Goal: Task Accomplishment & Management: Complete application form

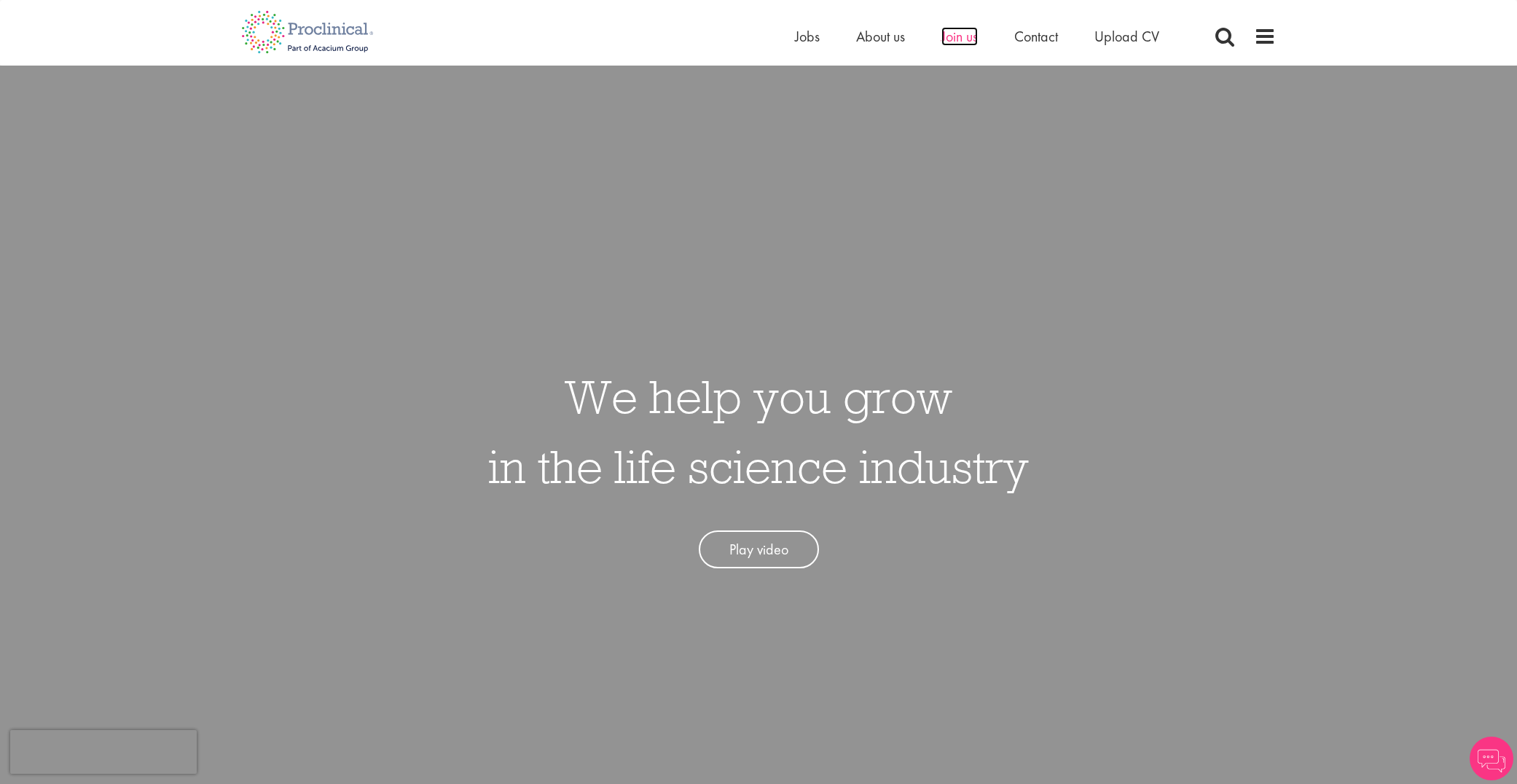
click at [952, 39] on span "Join us" at bounding box center [959, 37] width 37 height 19
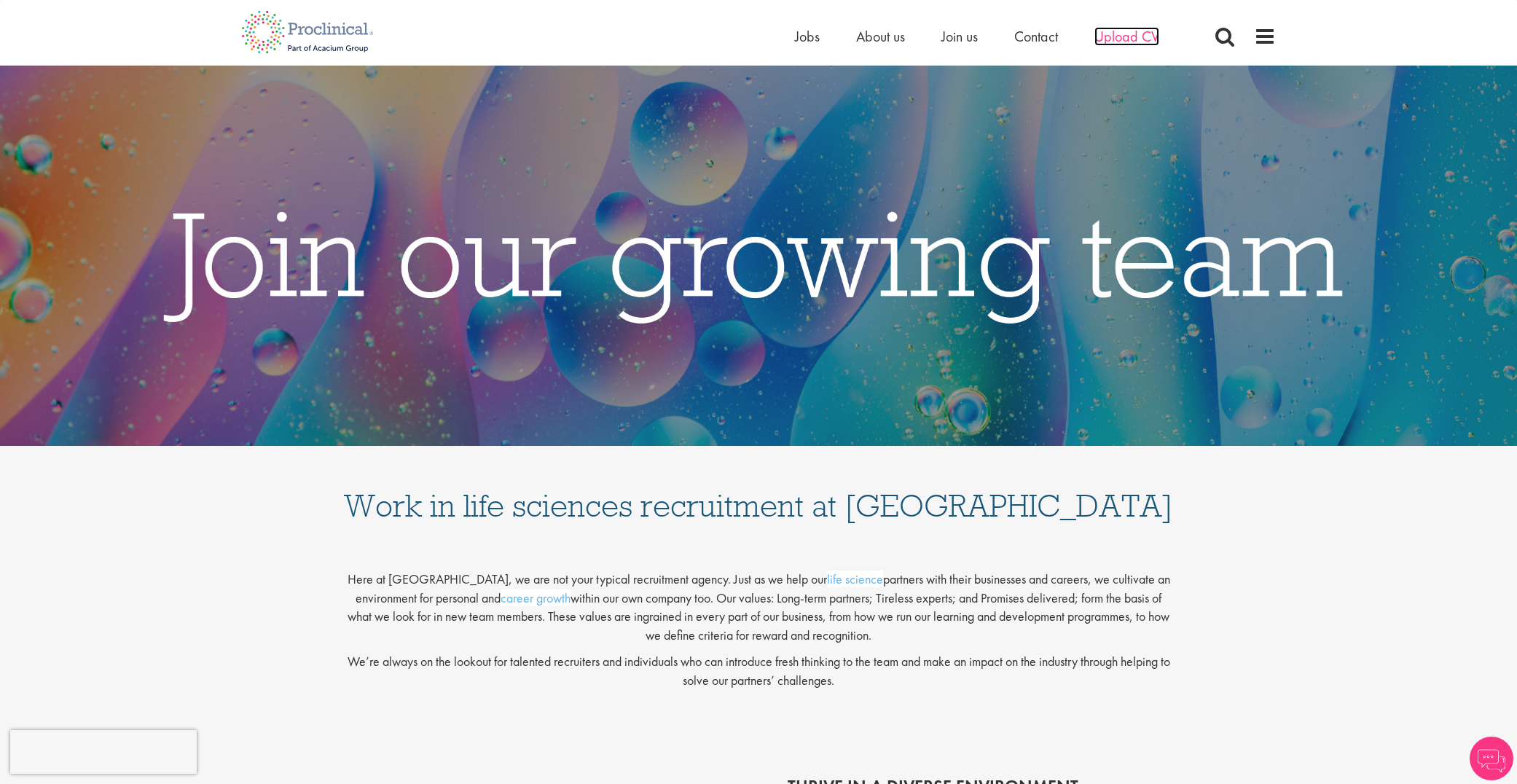
click at [1124, 36] on span "Upload CV" at bounding box center [1126, 37] width 65 height 19
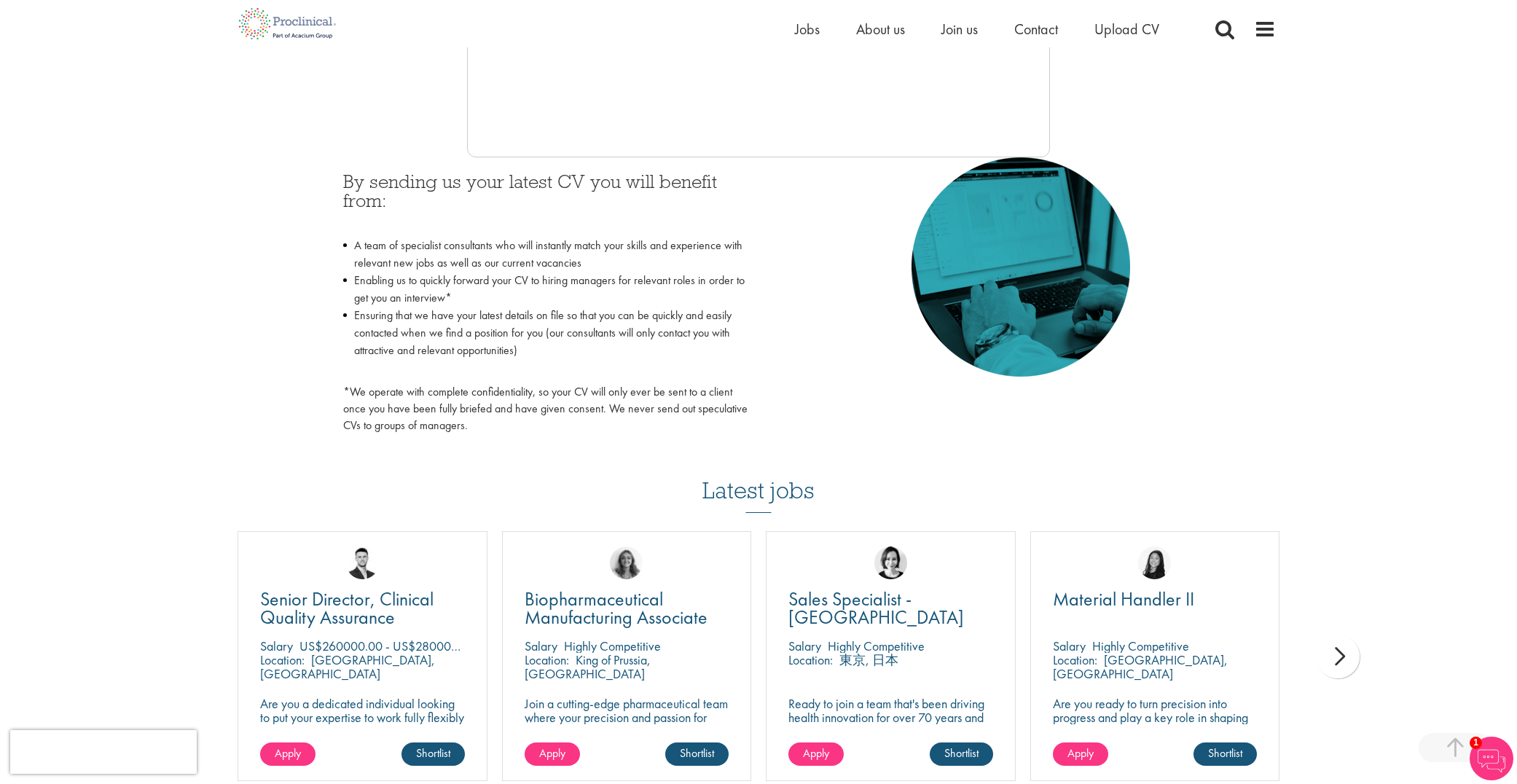
scroll to position [405, 0]
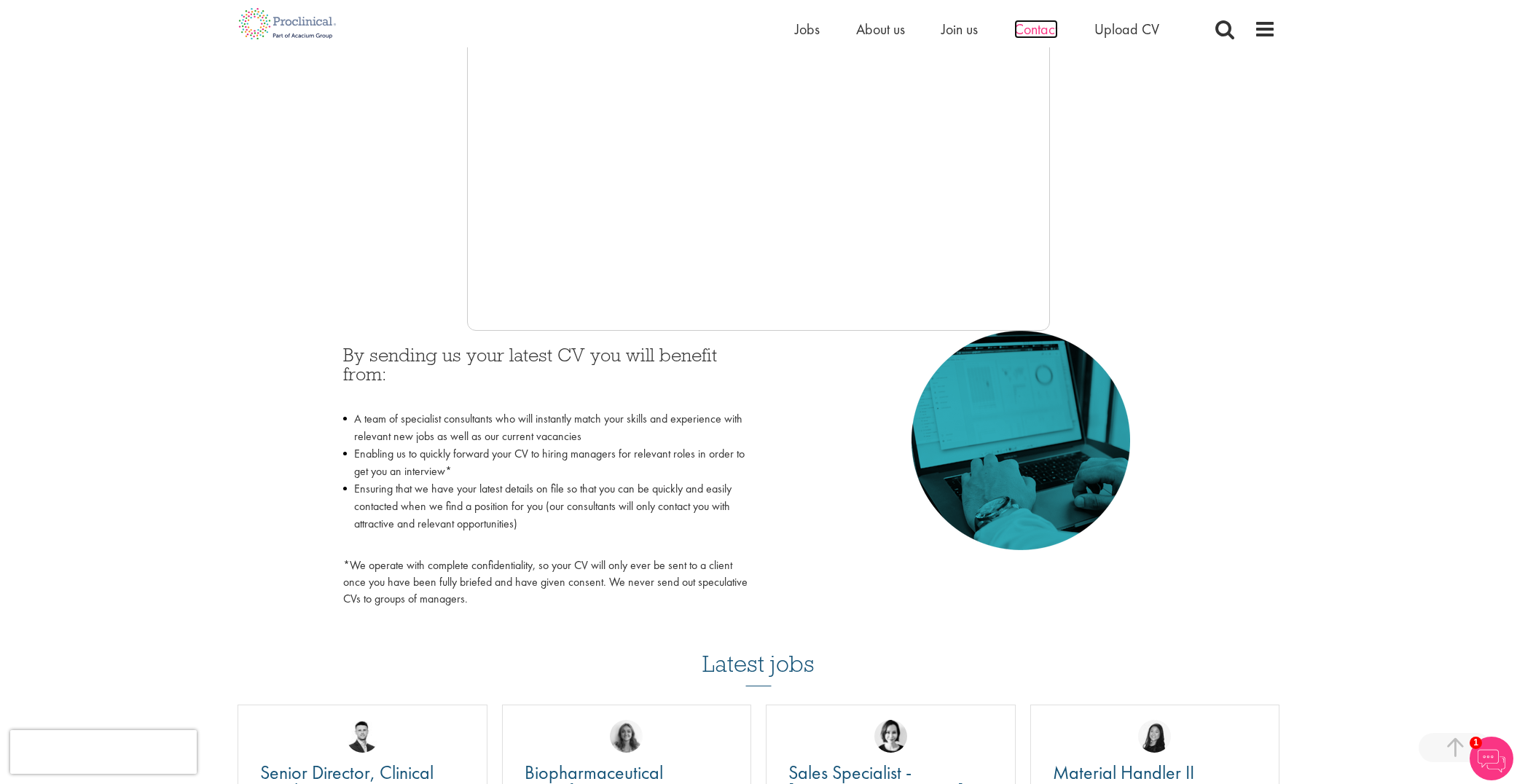
click at [1041, 27] on span "Contact" at bounding box center [1037, 29] width 43 height 19
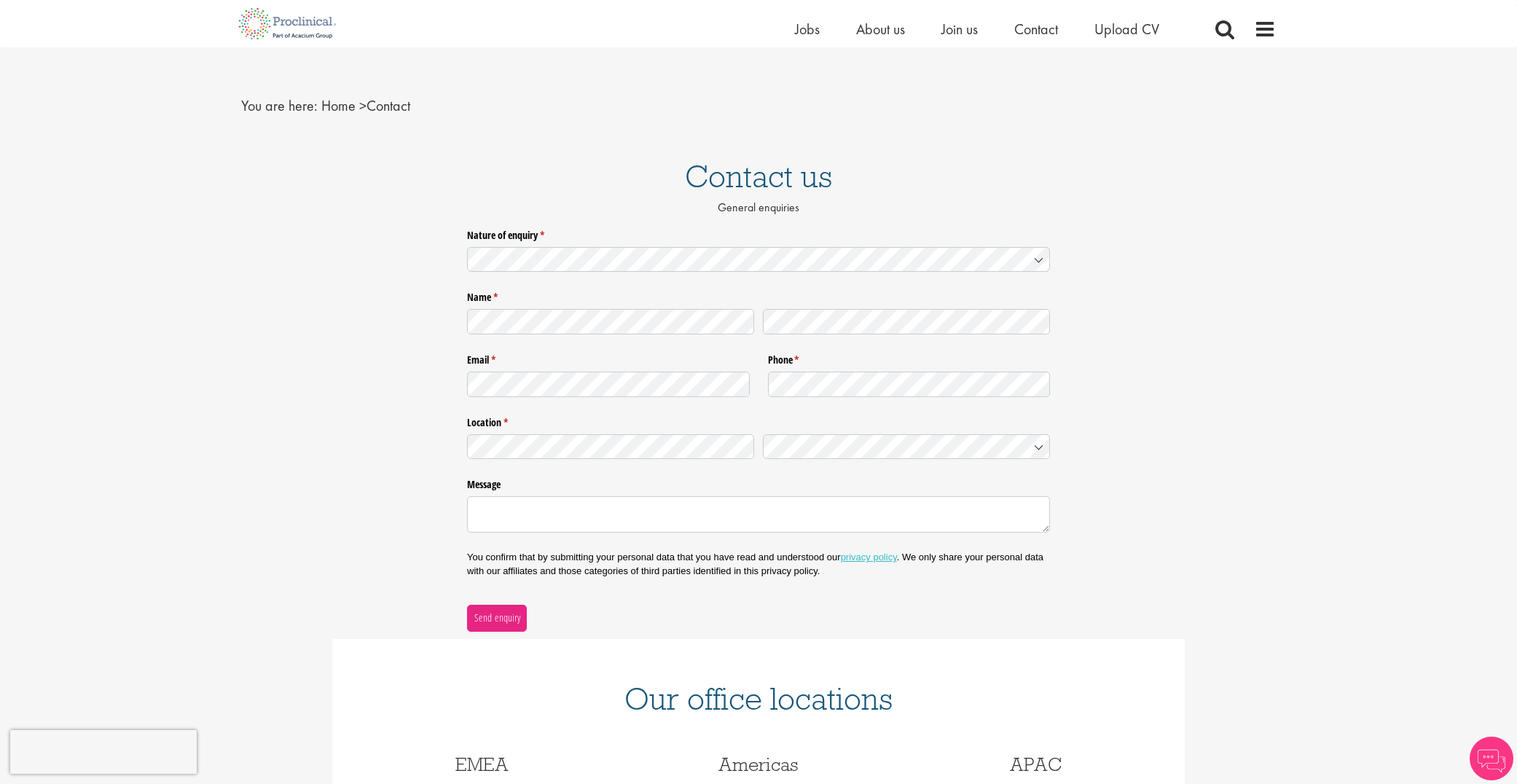
scroll to position [30, 0]
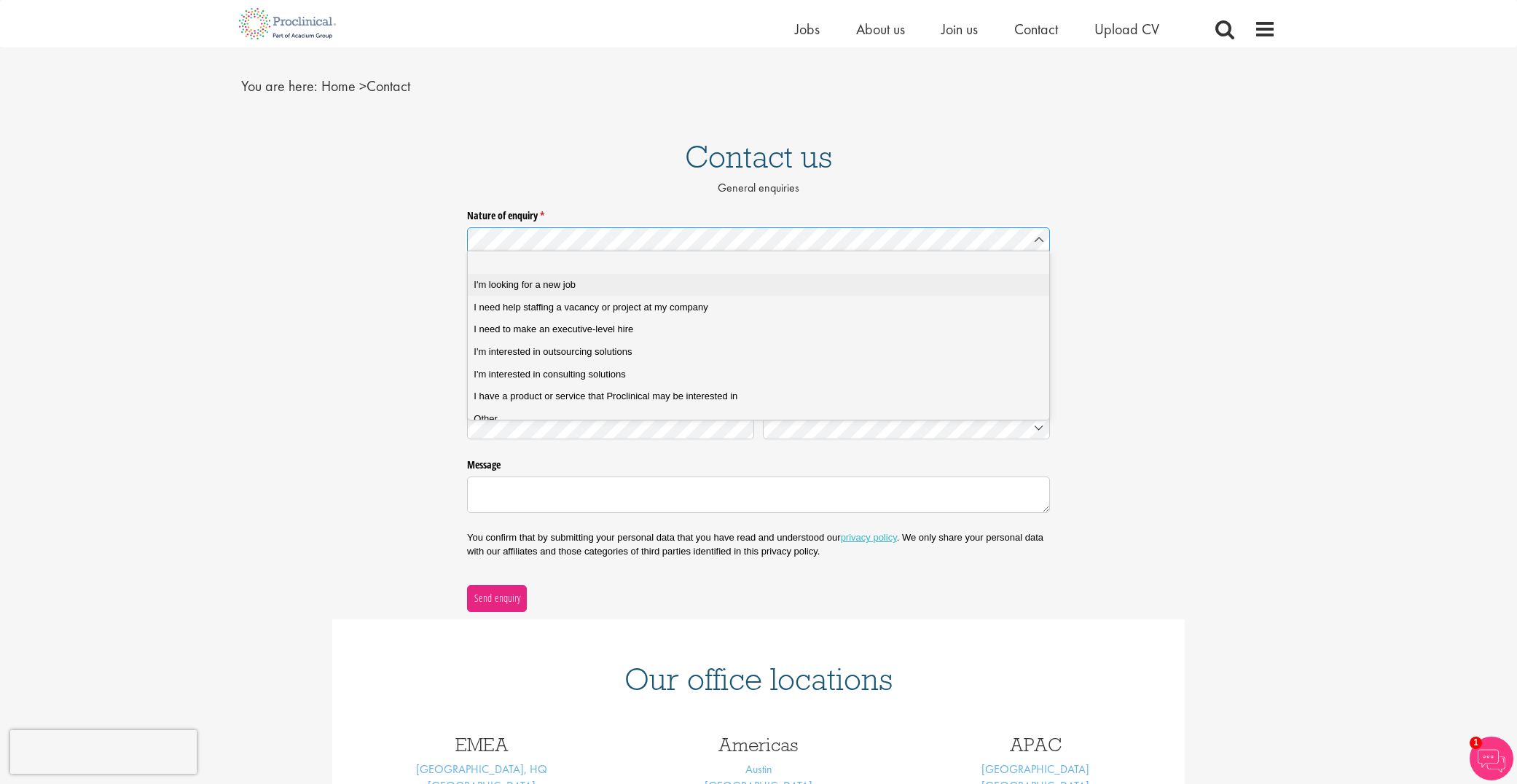
click at [532, 289] on span "I'm looking for a new job" at bounding box center [525, 285] width 102 height 13
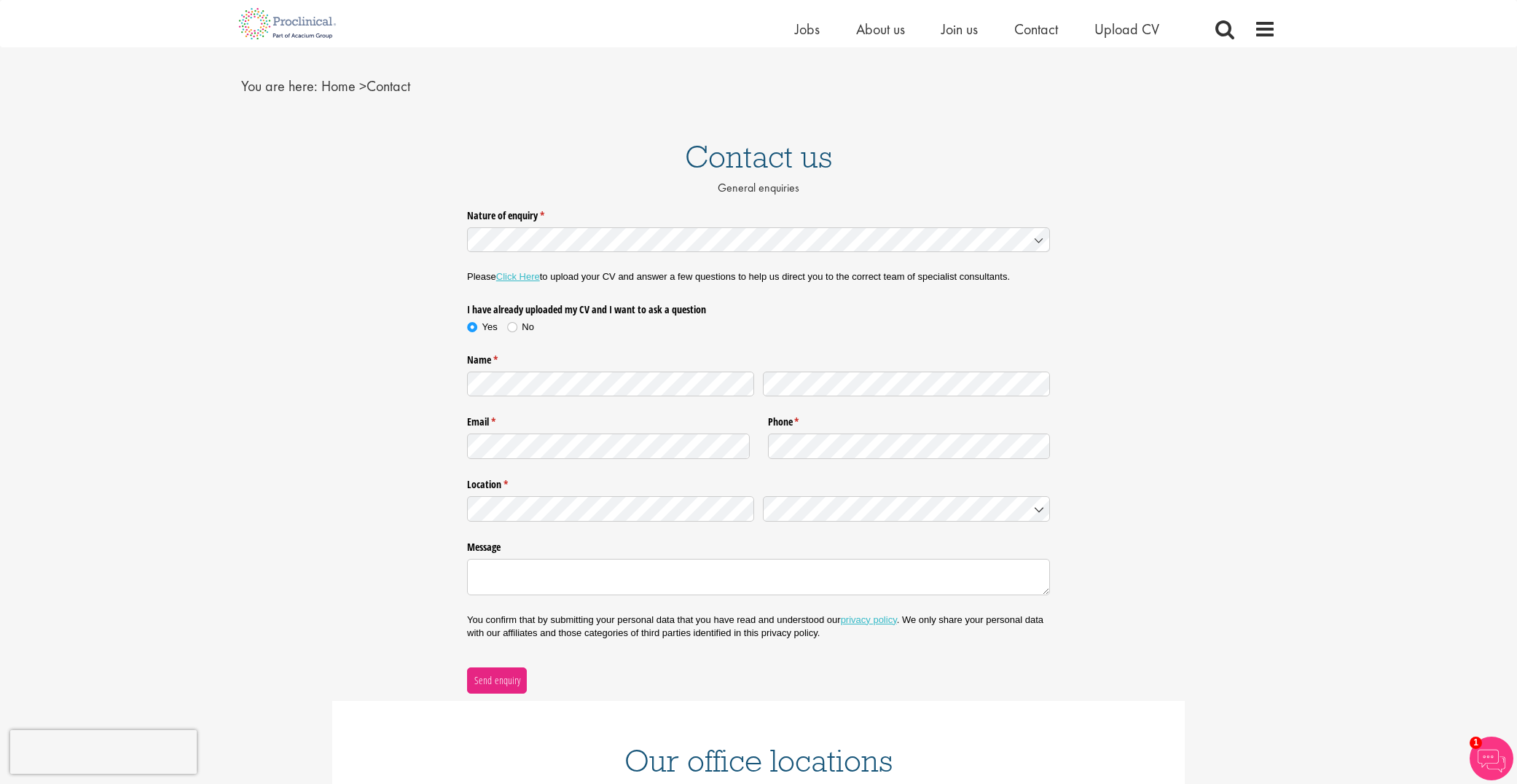
click at [522, 271] on link "Click Here" at bounding box center [518, 276] width 43 height 11
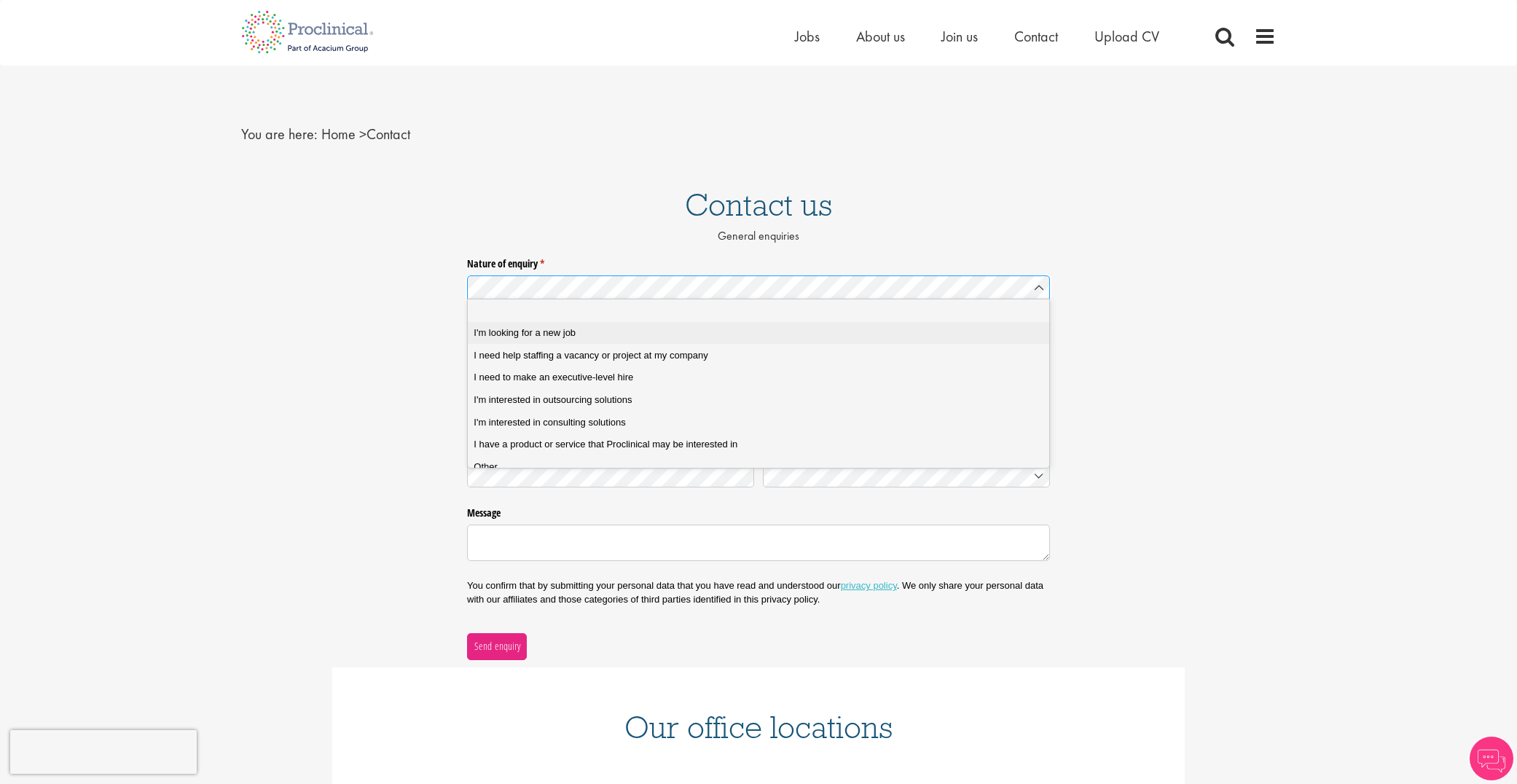
click at [526, 328] on span "I'm looking for a new job" at bounding box center [525, 333] width 102 height 13
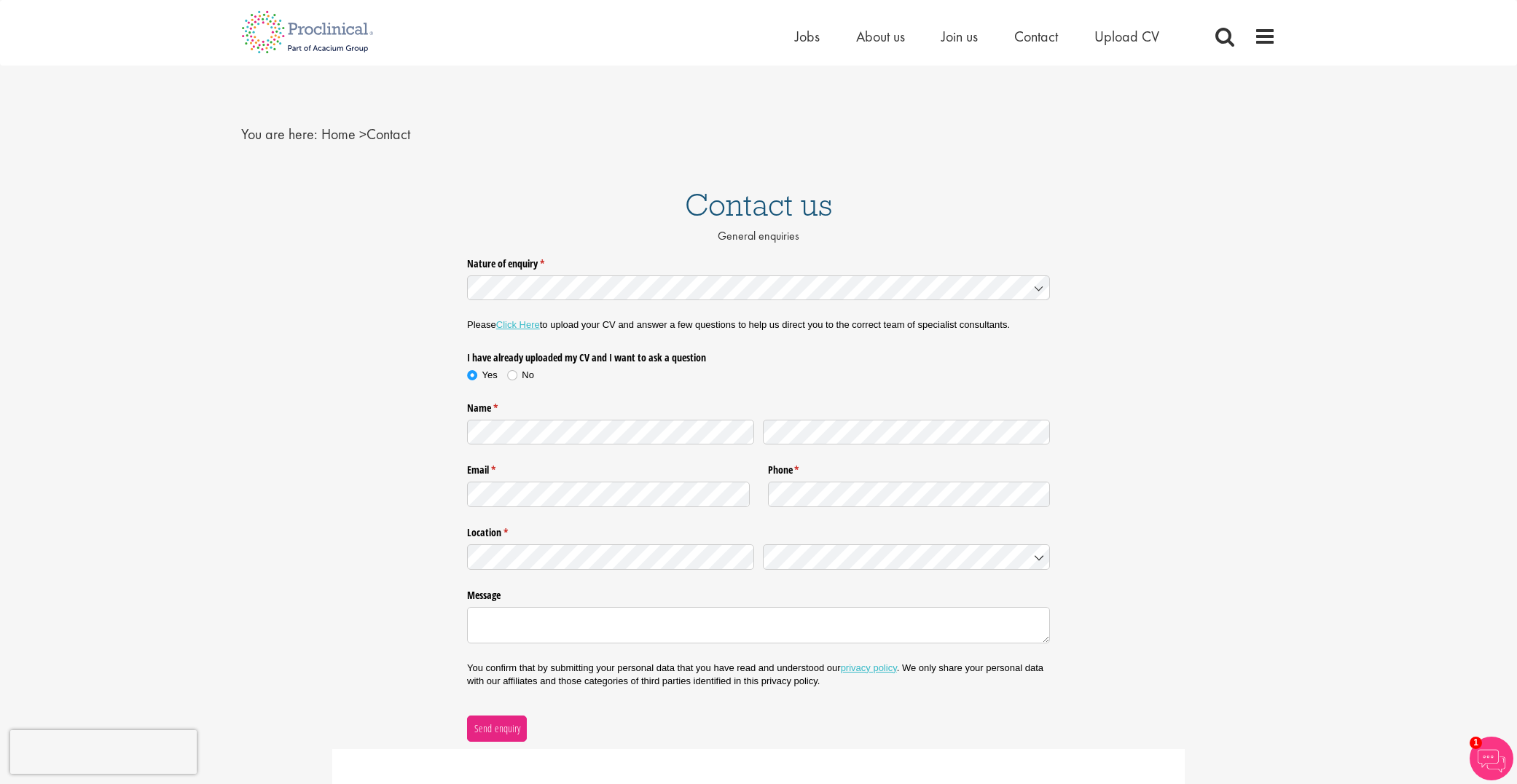
click at [520, 326] on link "Click Here" at bounding box center [518, 325] width 43 height 11
